Goal: Transaction & Acquisition: Purchase product/service

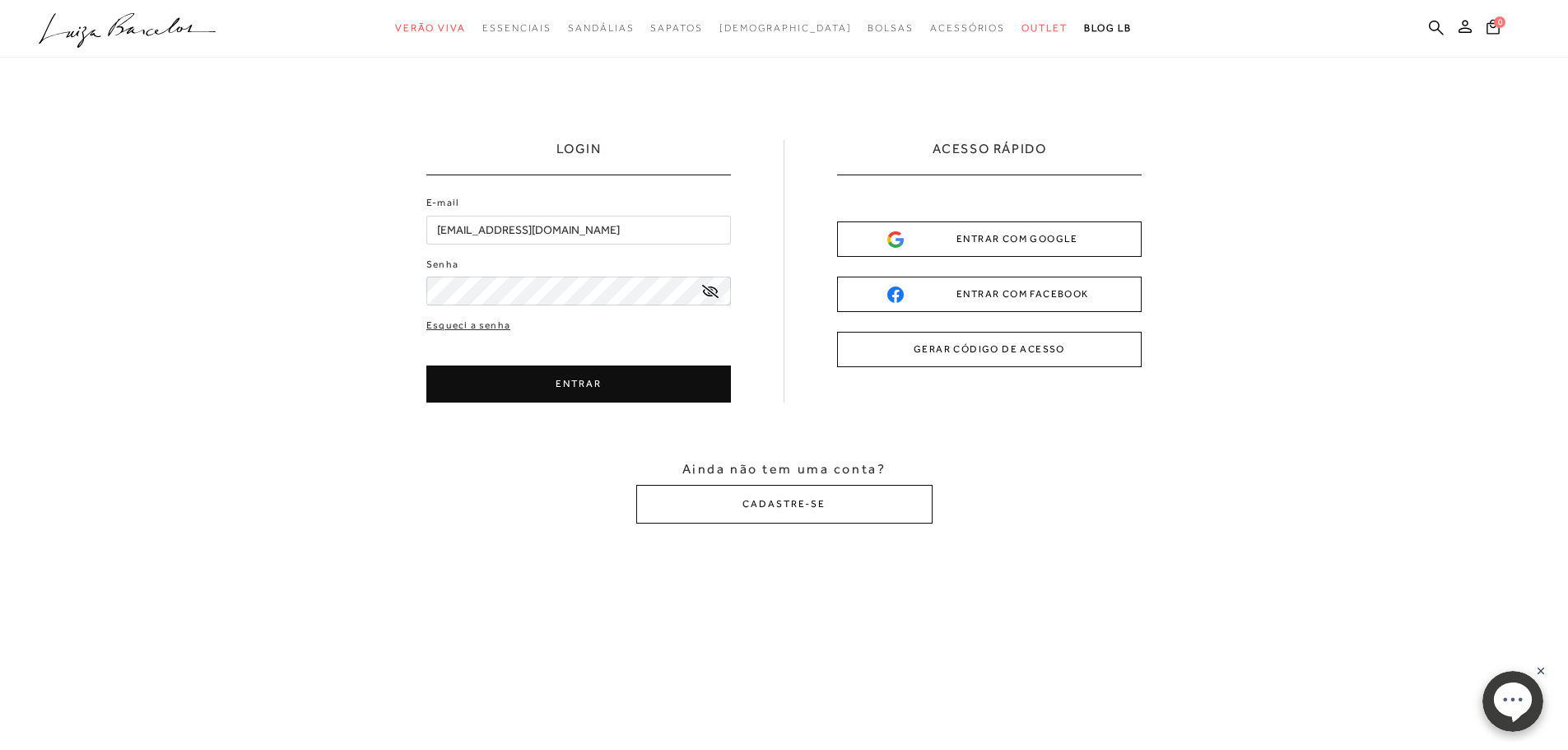
click at [505, 373] on button "ENTRAR" at bounding box center [579, 384] width 305 height 37
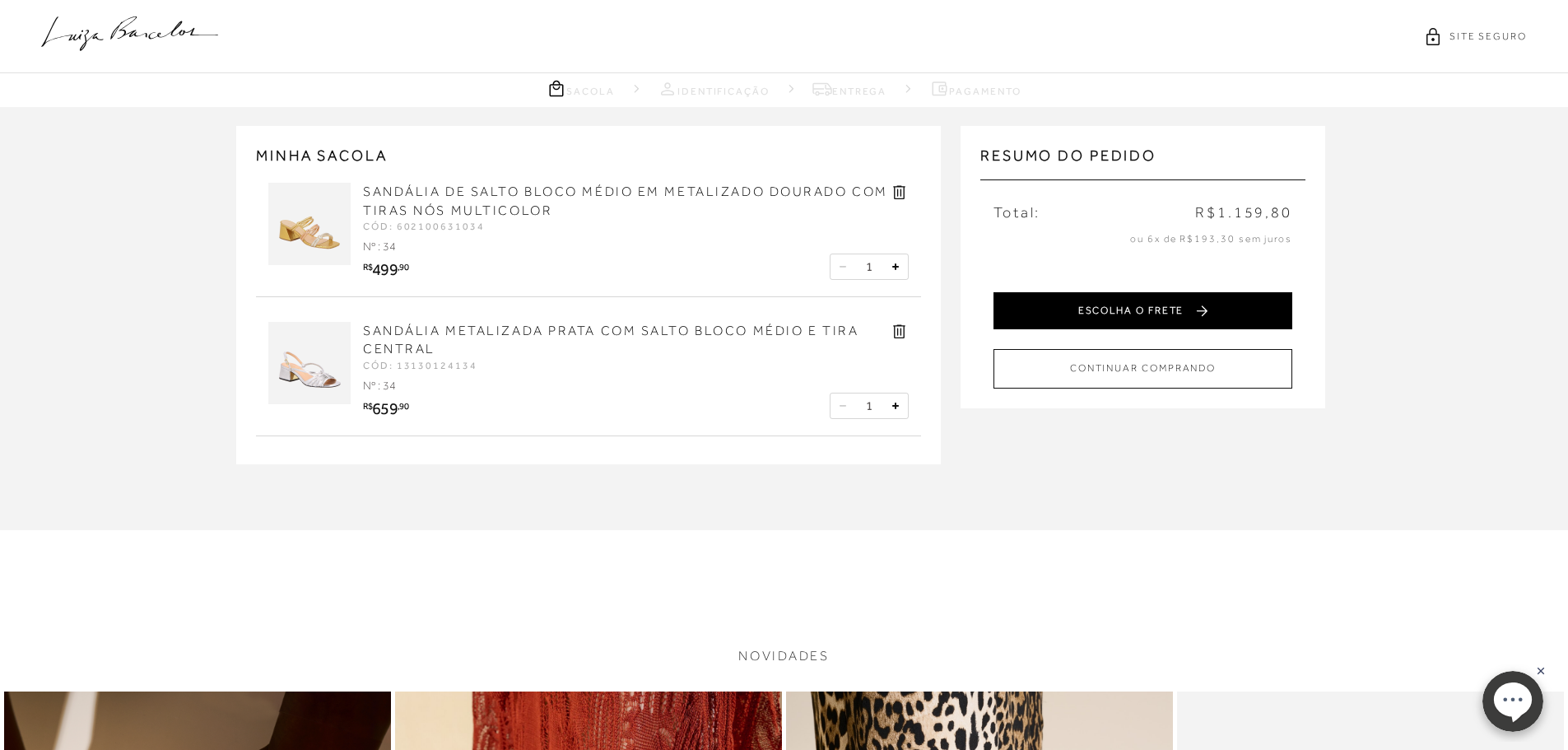
click at [1083, 314] on button "ESCOLHA O FRETE" at bounding box center [1143, 310] width 299 height 37
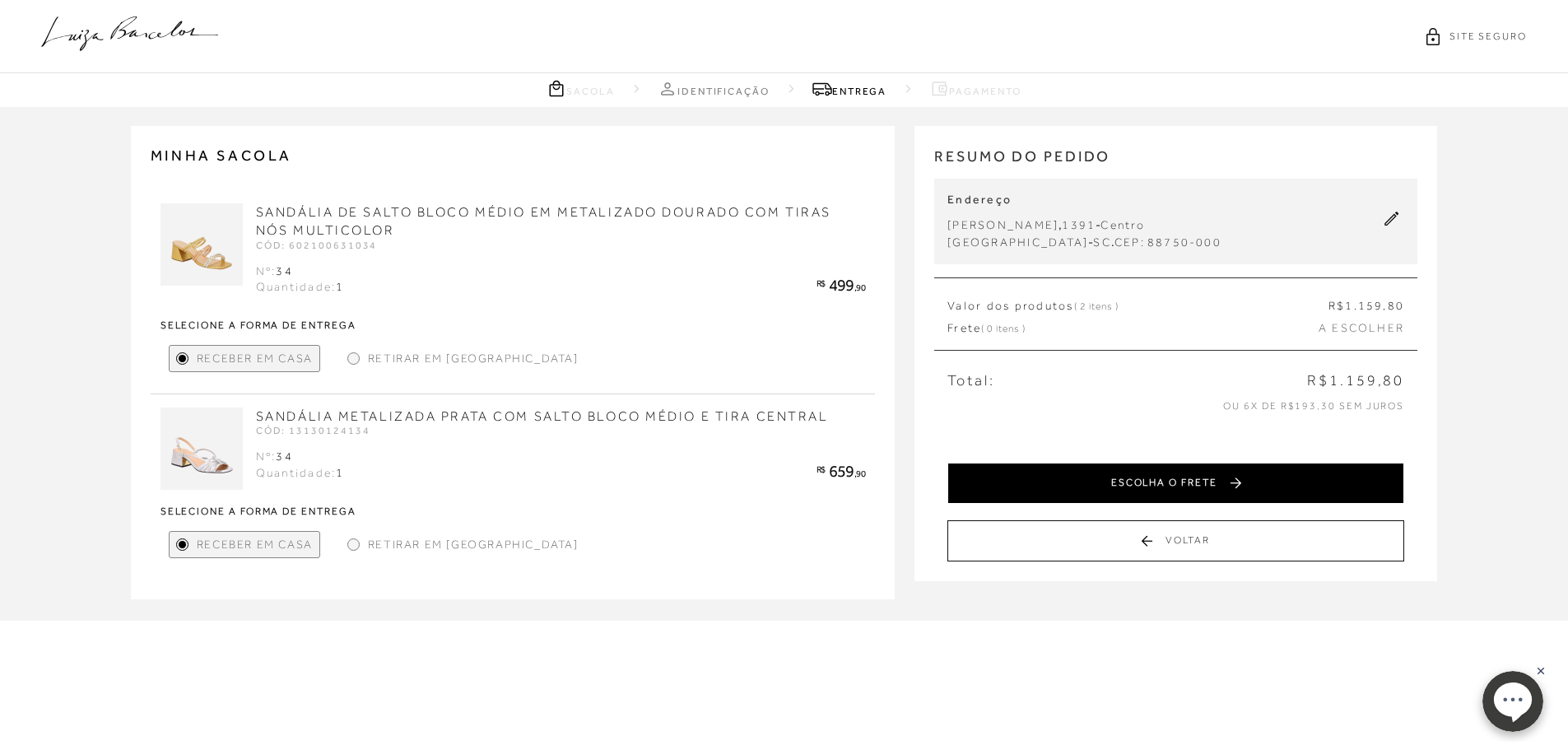
click at [1133, 483] on button "ESCOLHA O FRETE" at bounding box center [1176, 484] width 457 height 41
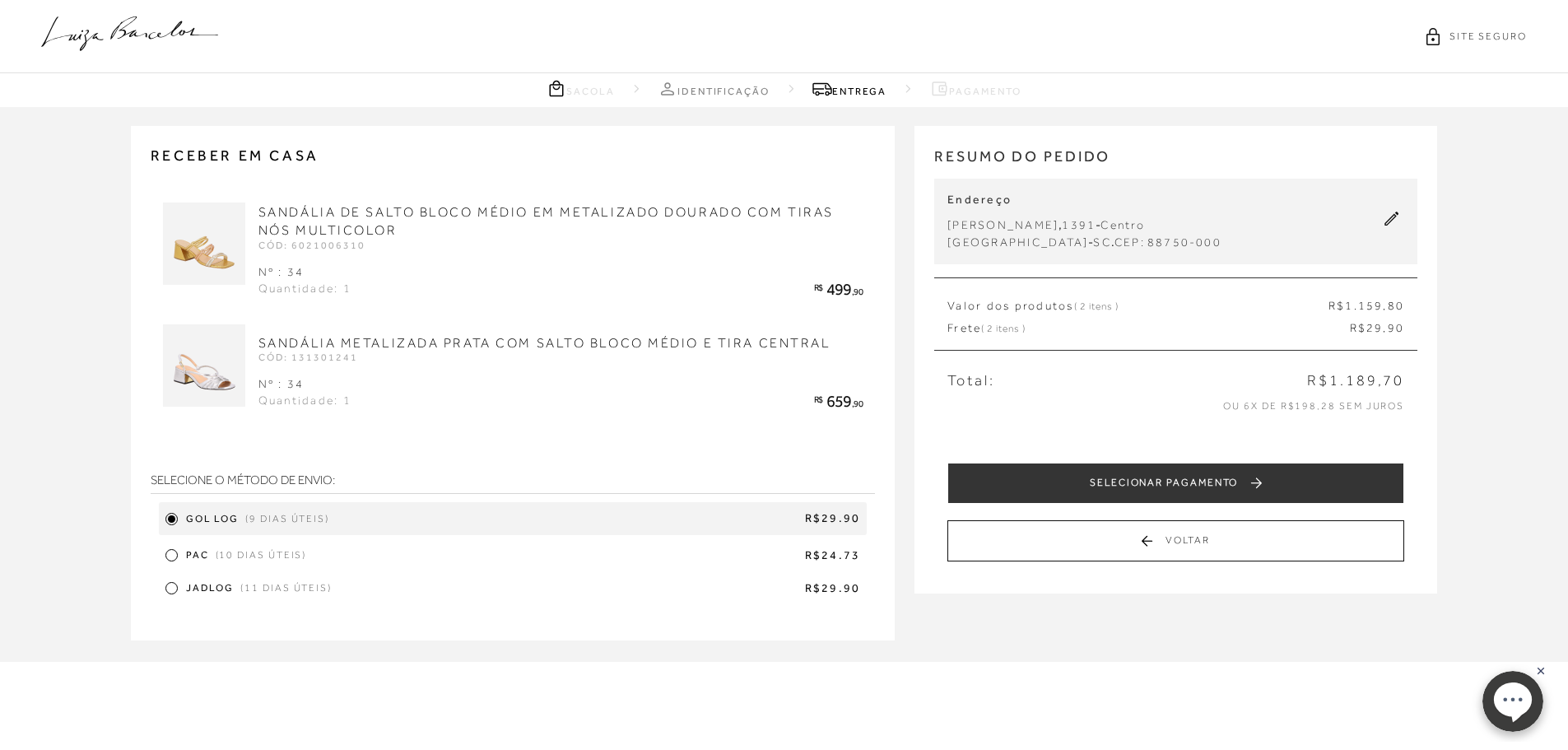
click at [244, 553] on span "(10 dias úteis)" at bounding box center [262, 556] width 92 height 14
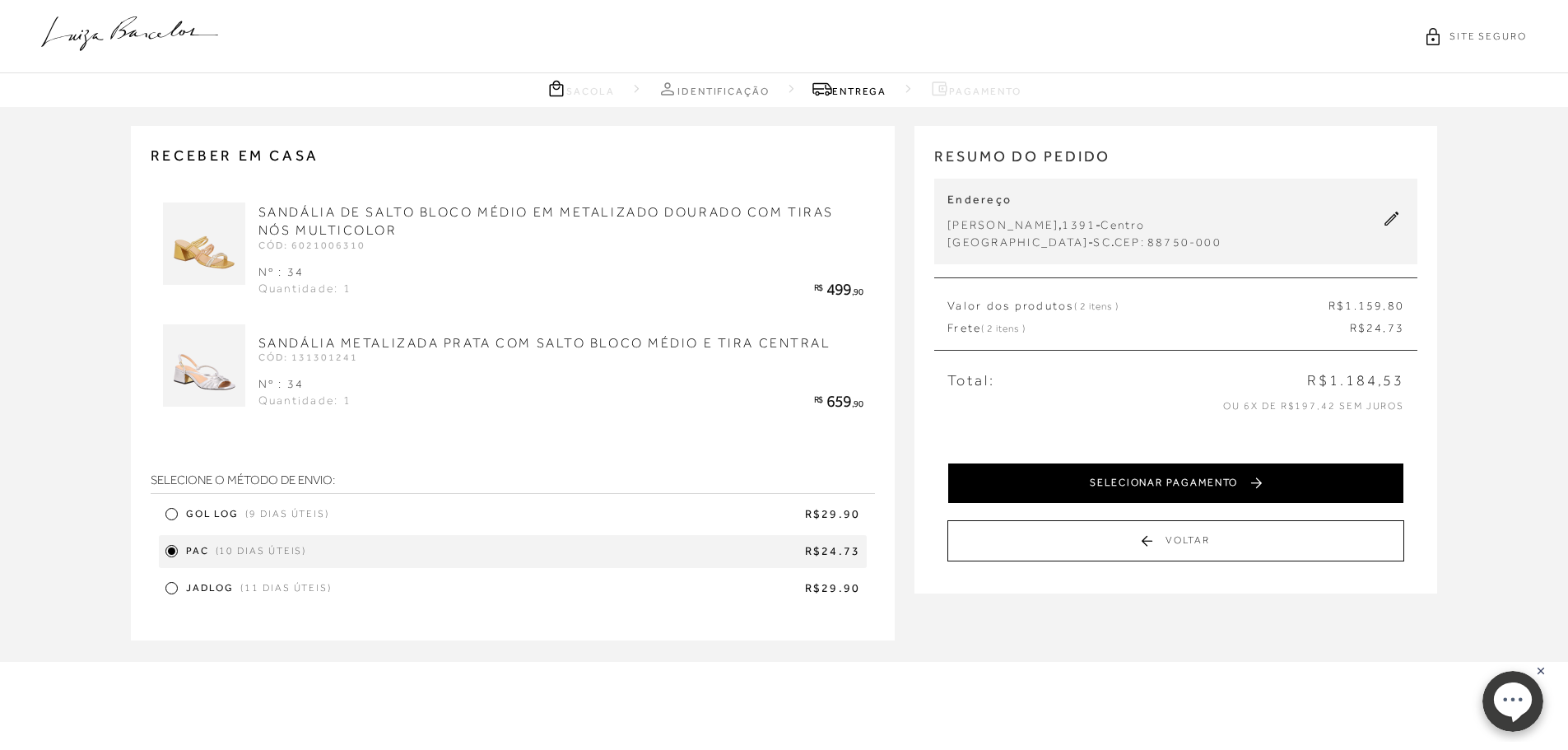
click at [1109, 478] on button "SELECIONAR PAGAMENTO" at bounding box center [1176, 484] width 457 height 41
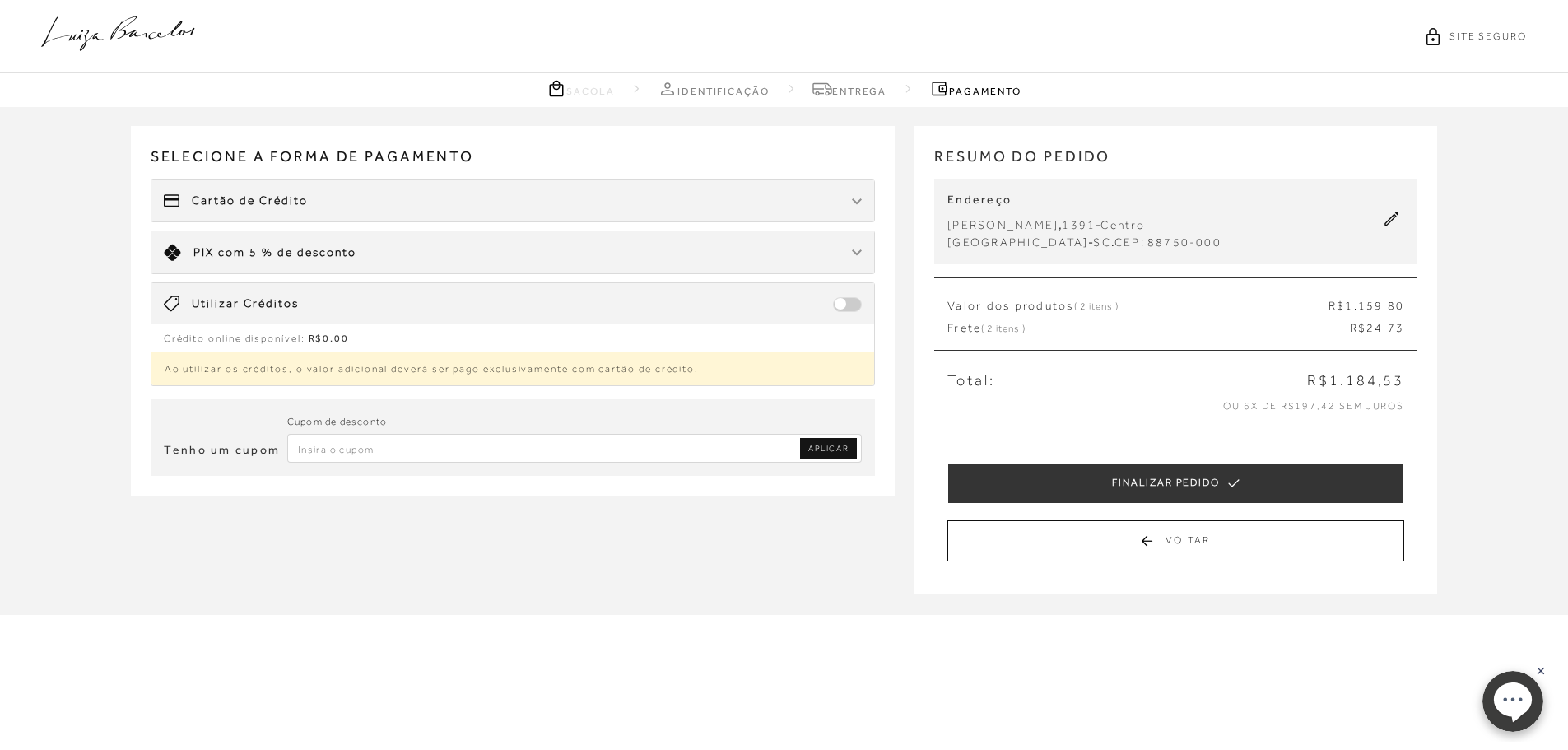
click at [238, 193] on span "Cartão de Crédito" at bounding box center [250, 200] width 116 height 16
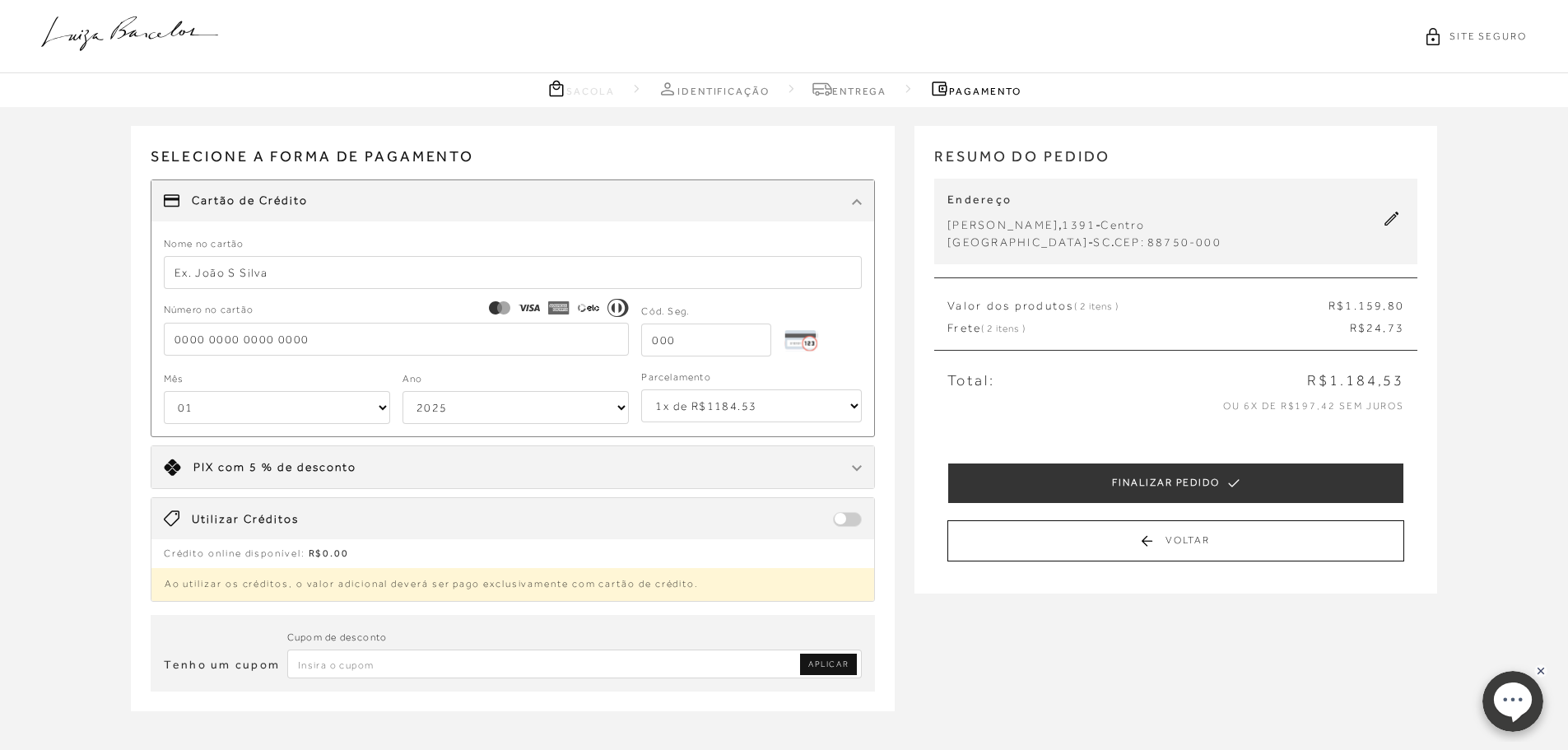
drag, startPoint x: 338, startPoint y: 272, endPoint x: 366, endPoint y: 266, distance: 28.6
click at [338, 272] on input "text" at bounding box center [513, 272] width 699 height 33
click at [499, 138] on div "Selecione a forma de pagamento FORMA DE PAGAMENTO Cartão de Crédito Nome no car…" at bounding box center [513, 364] width 765 height 476
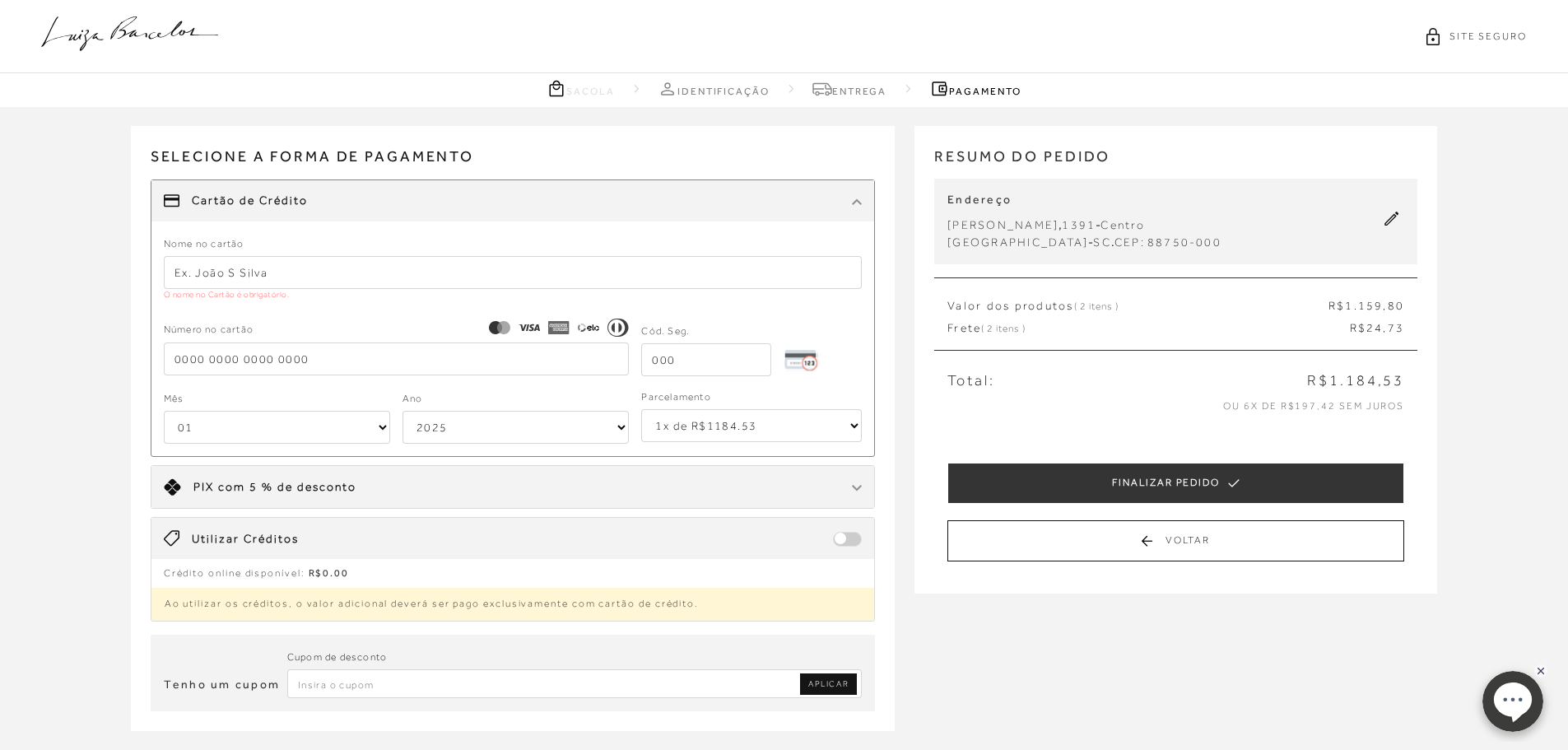
click at [391, 277] on input "text" at bounding box center [513, 272] width 699 height 33
